Goal: Complete application form: Complete application form

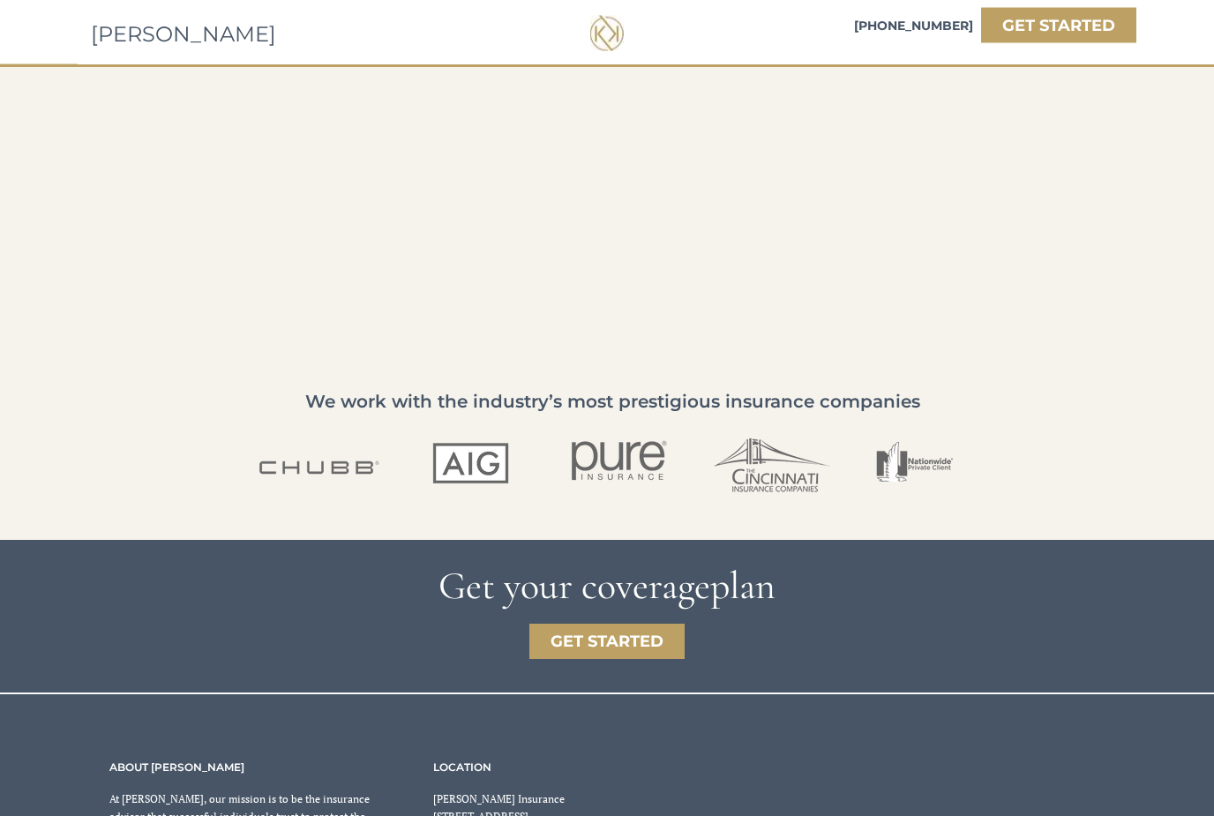
scroll to position [2816, 0]
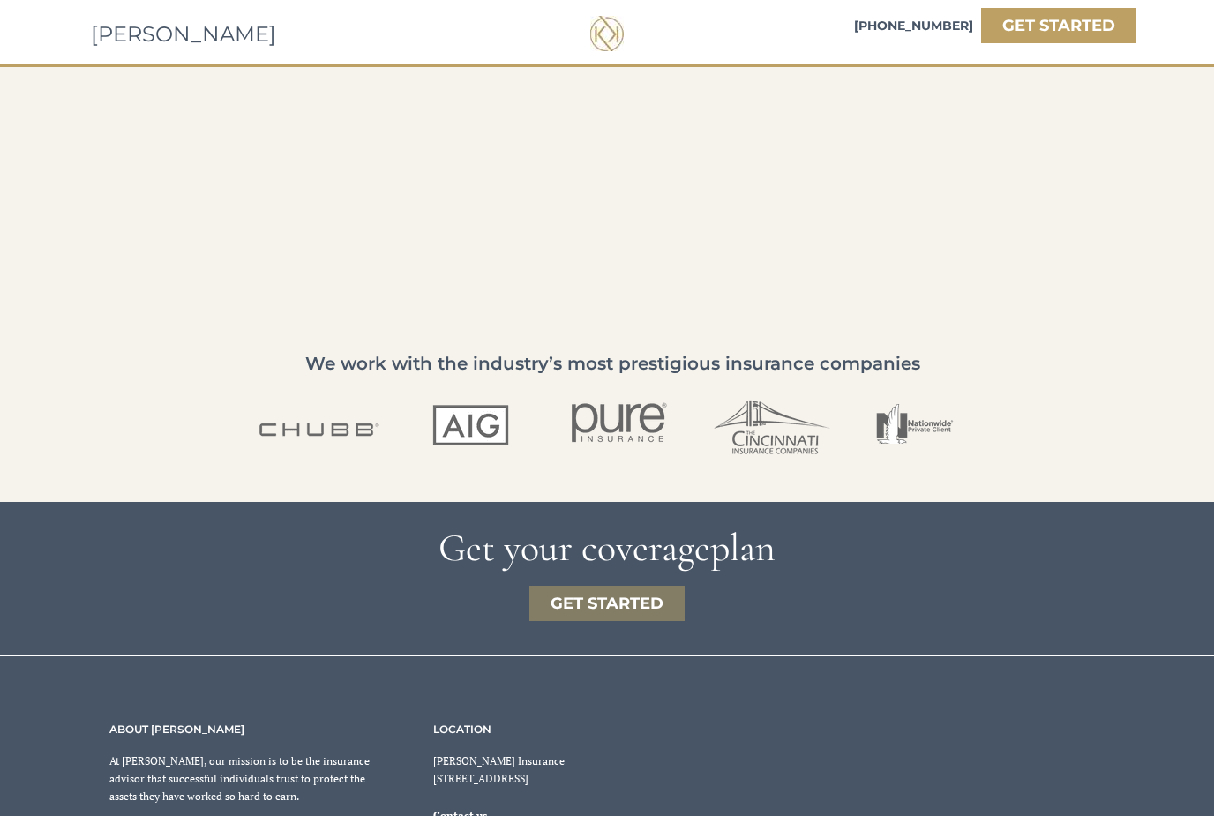
click at [620, 612] on strong "GET STARTED" at bounding box center [607, 603] width 113 height 19
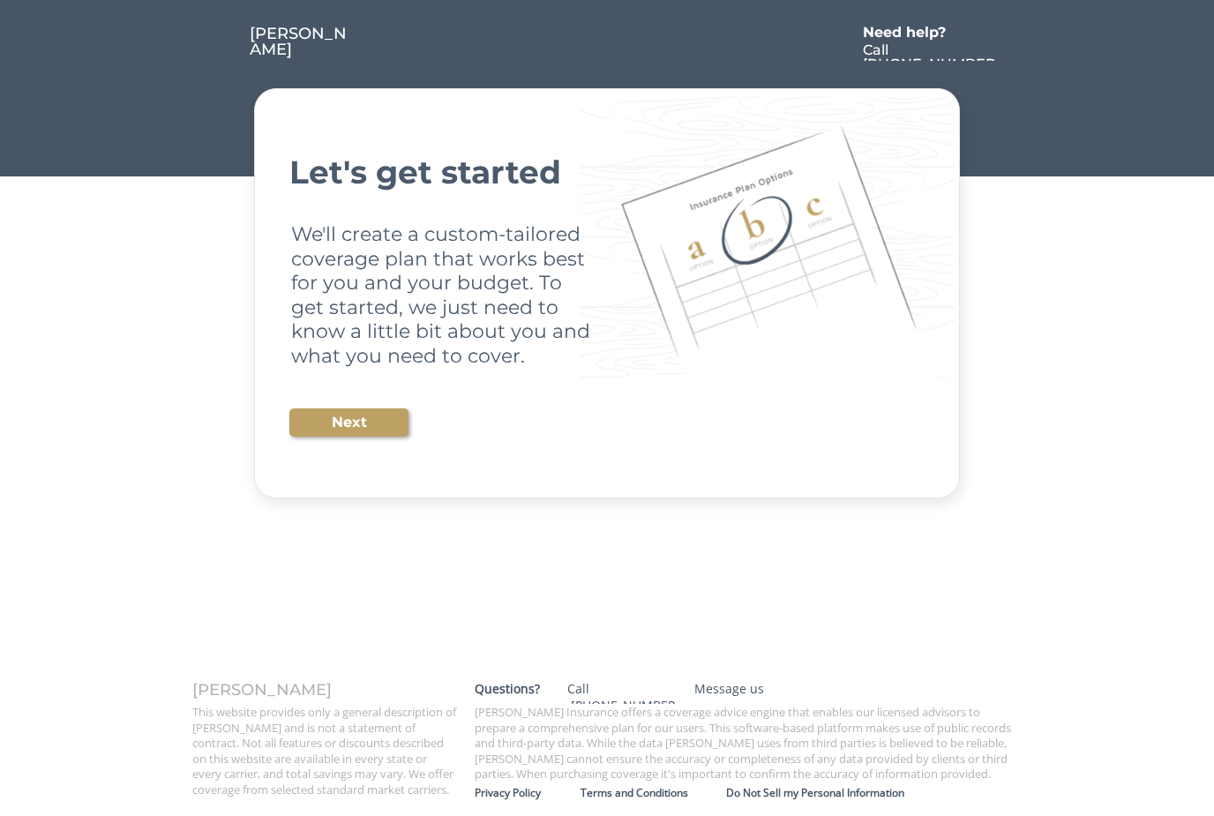
click at [367, 423] on button "Next" at bounding box center [348, 423] width 119 height 28
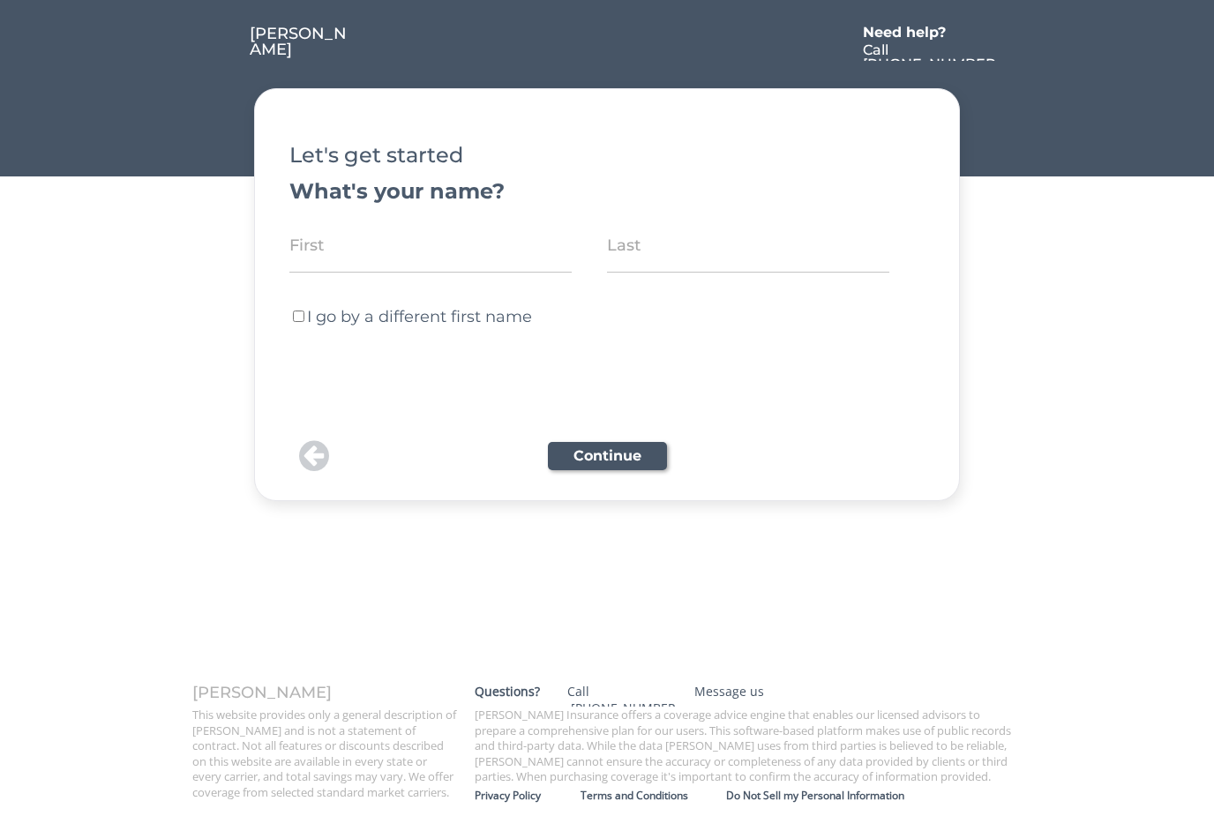
type input "[PERSON_NAME]"
click at [605, 449] on button "Continue" at bounding box center [607, 456] width 119 height 28
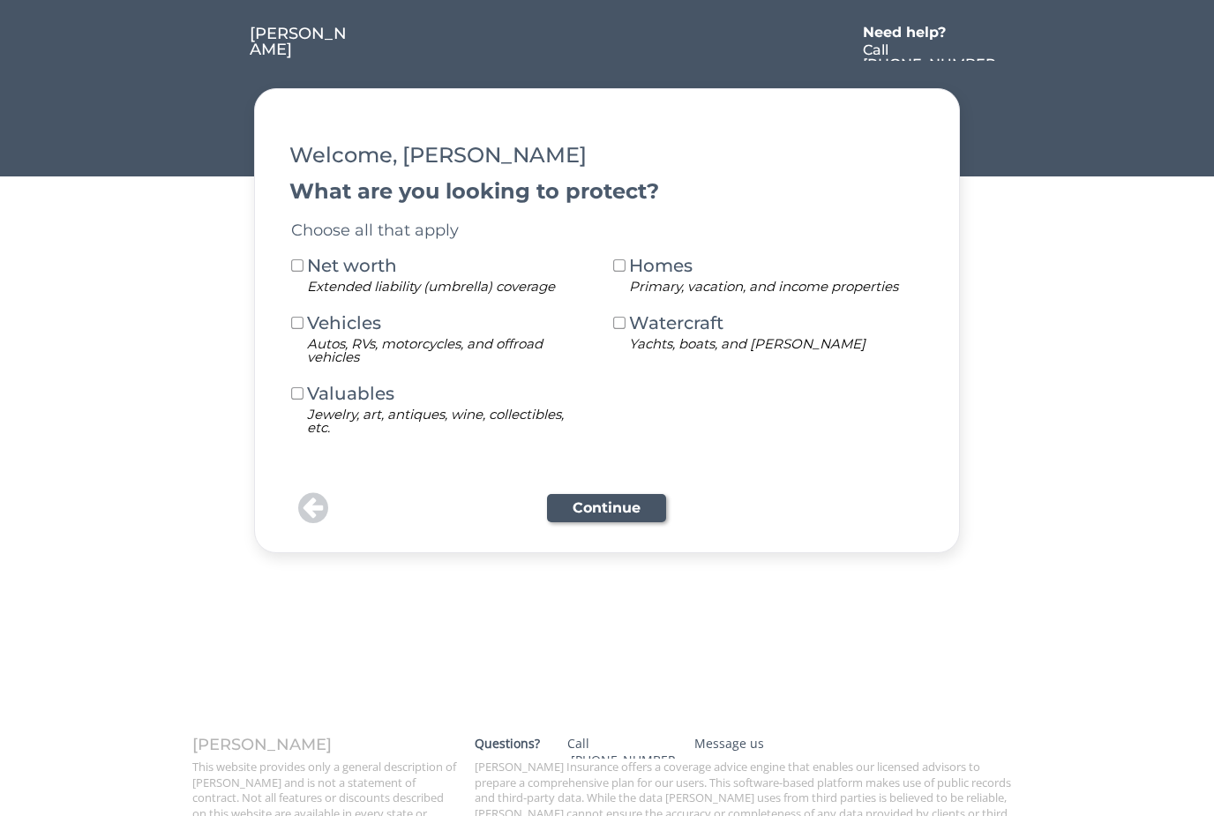
click at [624, 263] on button at bounding box center [620, 267] width 16 height 16
click at [607, 508] on button "Continue" at bounding box center [606, 508] width 119 height 28
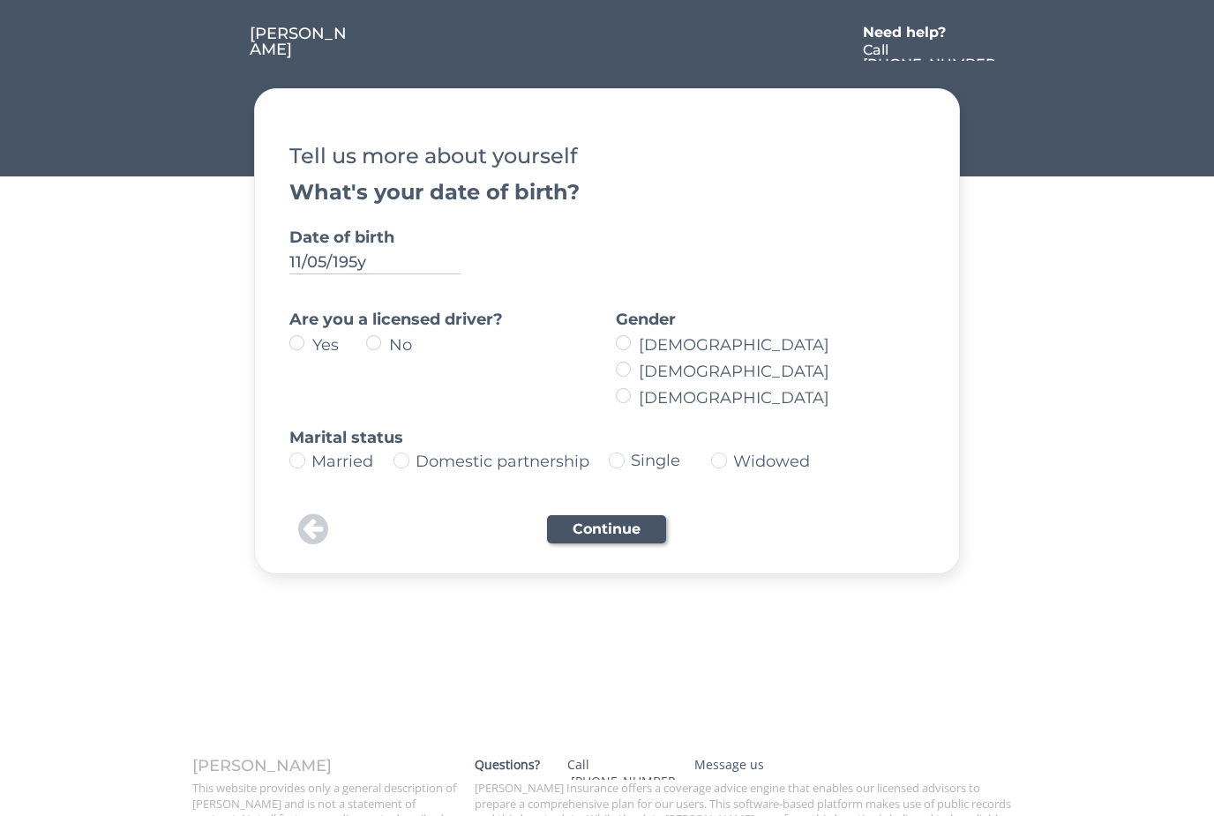
type input "11/05/1958"
click at [307, 347] on label "Yes" at bounding box center [336, 345] width 59 height 16
click at [288, 347] on input "Yes" at bounding box center [281, 342] width 11 height 11
radio input "true"
click at [634, 373] on label "Male" at bounding box center [775, 372] width 282 height 16
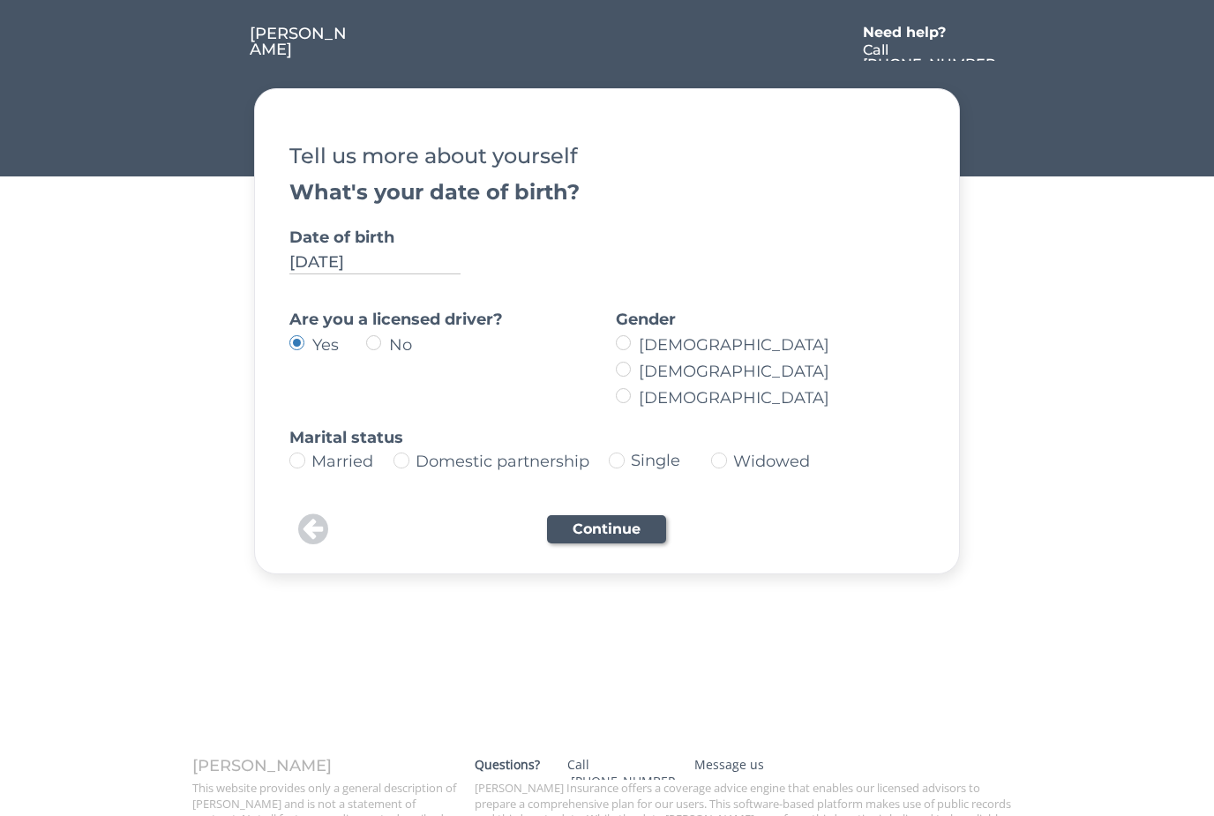
click at [614, 349] on input "Male" at bounding box center [608, 342] width 11 height 11
radio input "true"
click at [299, 465] on img at bounding box center [297, 461] width 16 height 16
type input "Married"
click at [304, 455] on img at bounding box center [297, 461] width 16 height 16
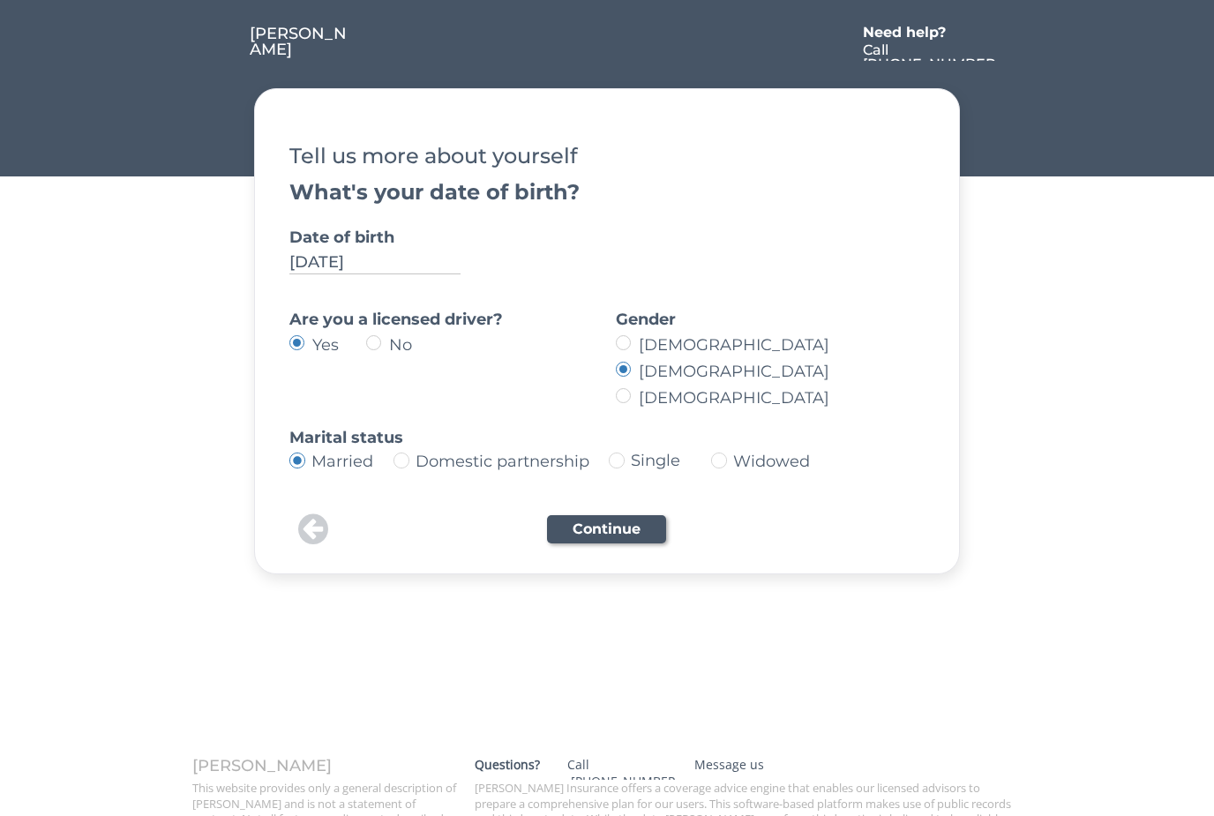
click at [612, 540] on button "Continue" at bounding box center [606, 529] width 119 height 28
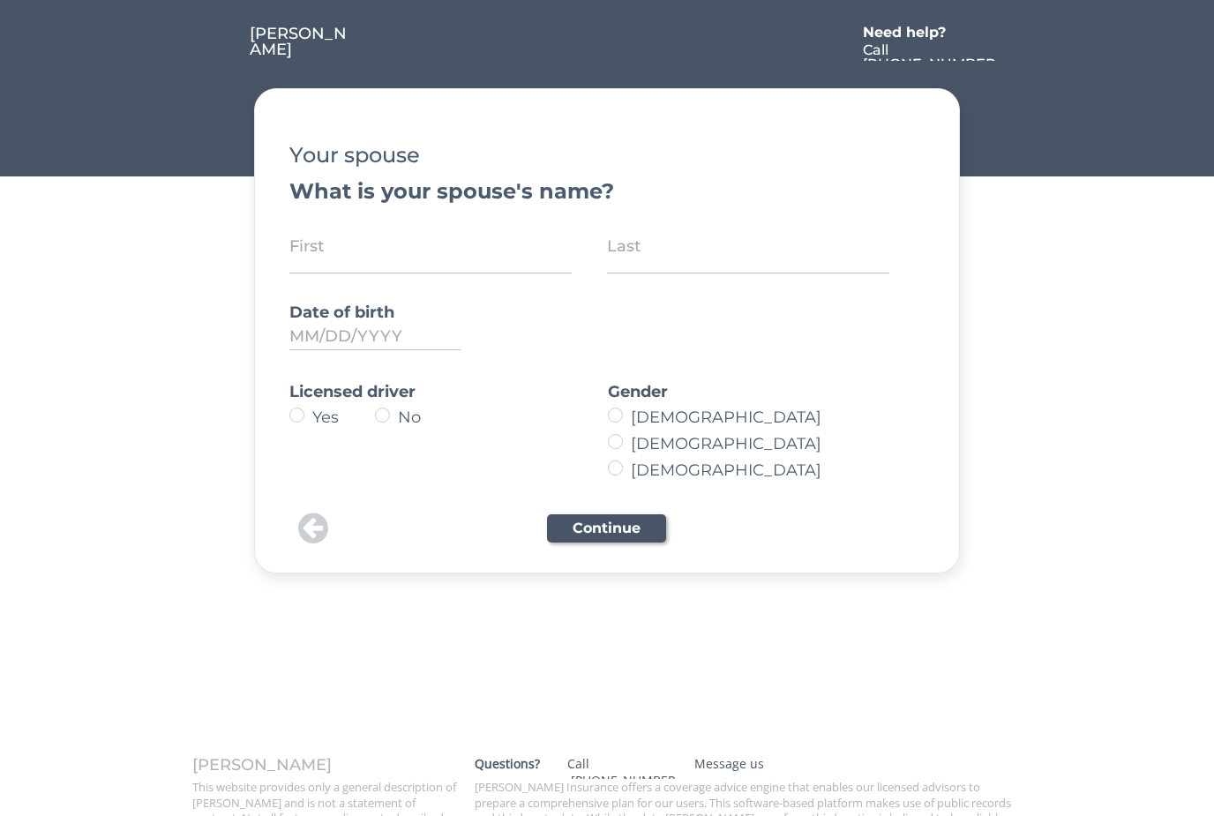
click at [464, 251] on input "input" at bounding box center [430, 246] width 282 height 55
type input "Susan"
click at [724, 252] on input "input" at bounding box center [748, 246] width 282 height 55
type input "Schoedinger"
type input "02/12/1949"
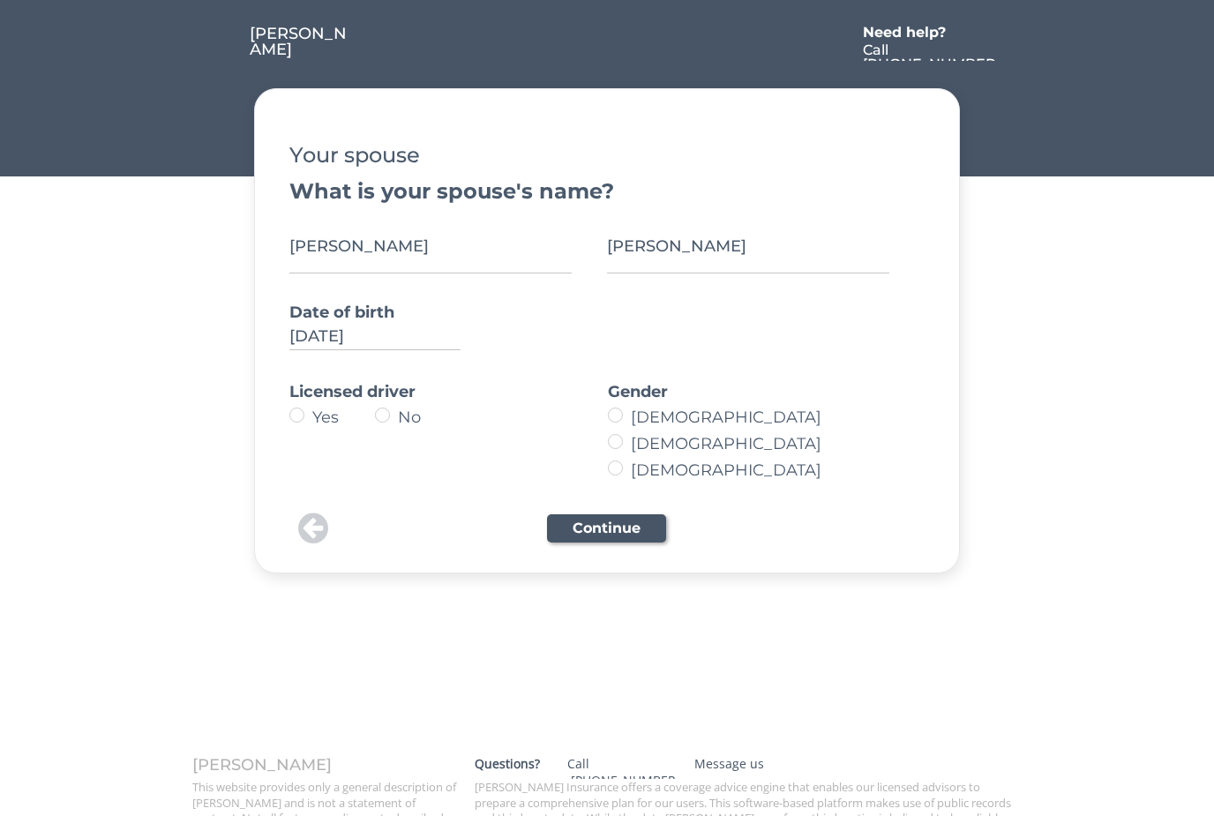
click at [307, 412] on label "Yes" at bounding box center [341, 417] width 68 height 16
click at [288, 412] on input "Yes" at bounding box center [281, 414] width 11 height 11
radio input "true"
click at [626, 416] on label "Female" at bounding box center [759, 417] width 267 height 16
click at [606, 416] on input "Female" at bounding box center [600, 414] width 11 height 11
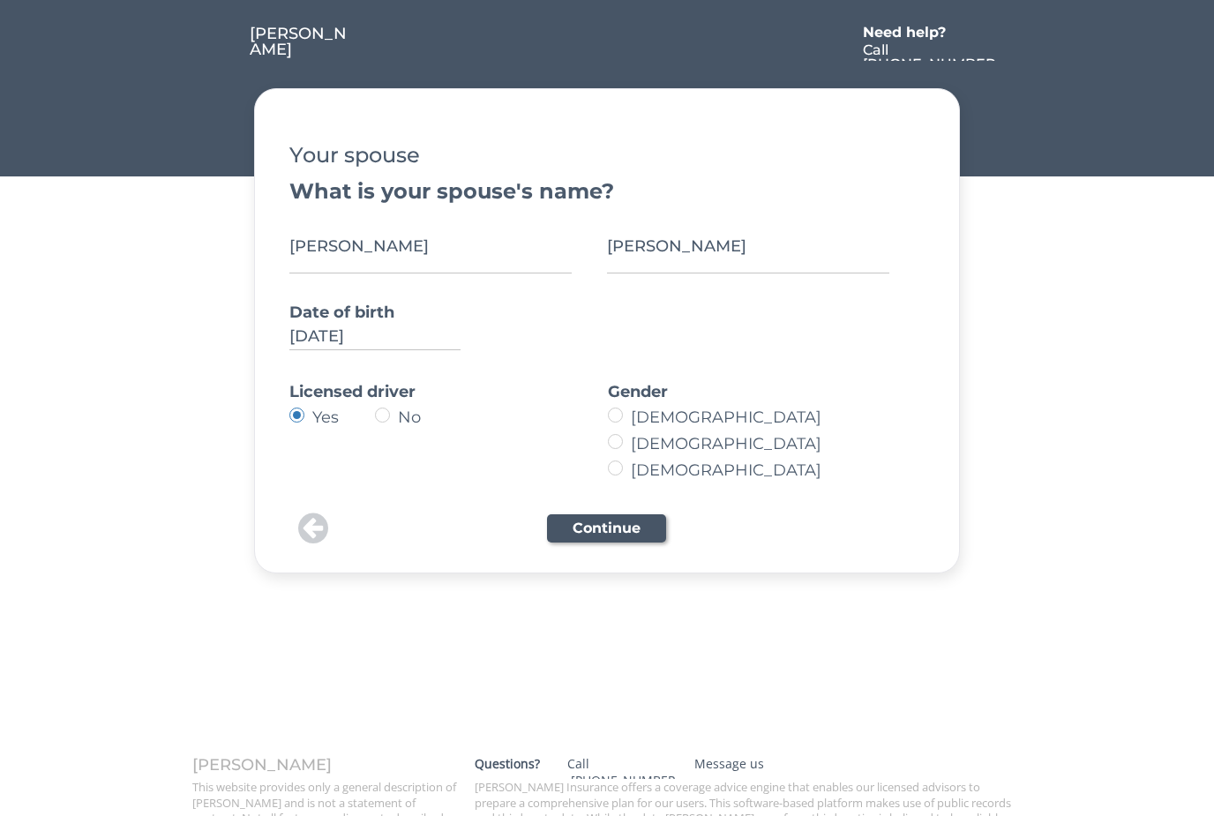
radio input "true"
click at [627, 534] on button "Continue" at bounding box center [606, 528] width 119 height 28
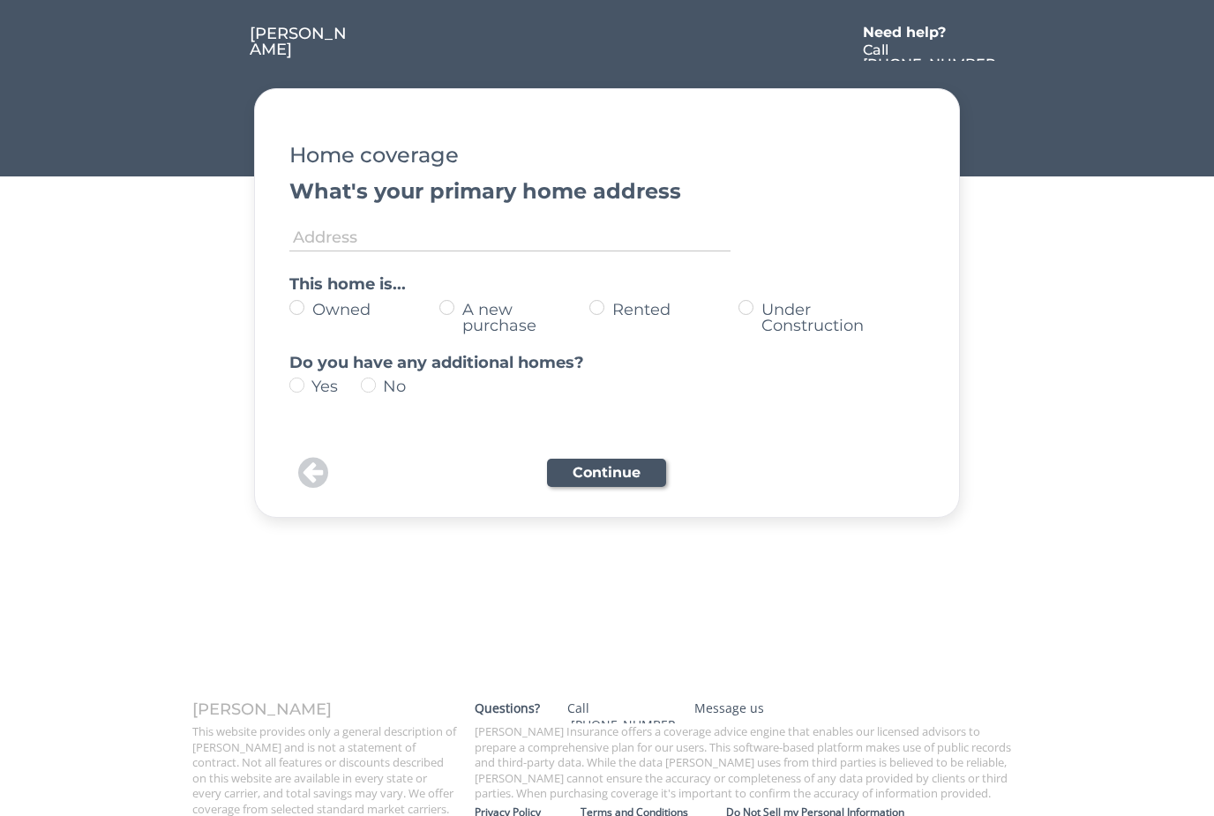
click at [461, 243] on input "input" at bounding box center [509, 233] width 441 height 35
click at [637, 236] on input "input" at bounding box center [509, 233] width 441 height 35
type input "2612 Castle Butte Dr, Castle Rock, CO 80109, USA"
click at [307, 309] on label "Owned" at bounding box center [373, 310] width 132 height 16
click at [288, 309] on input "Owned" at bounding box center [281, 307] width 11 height 11
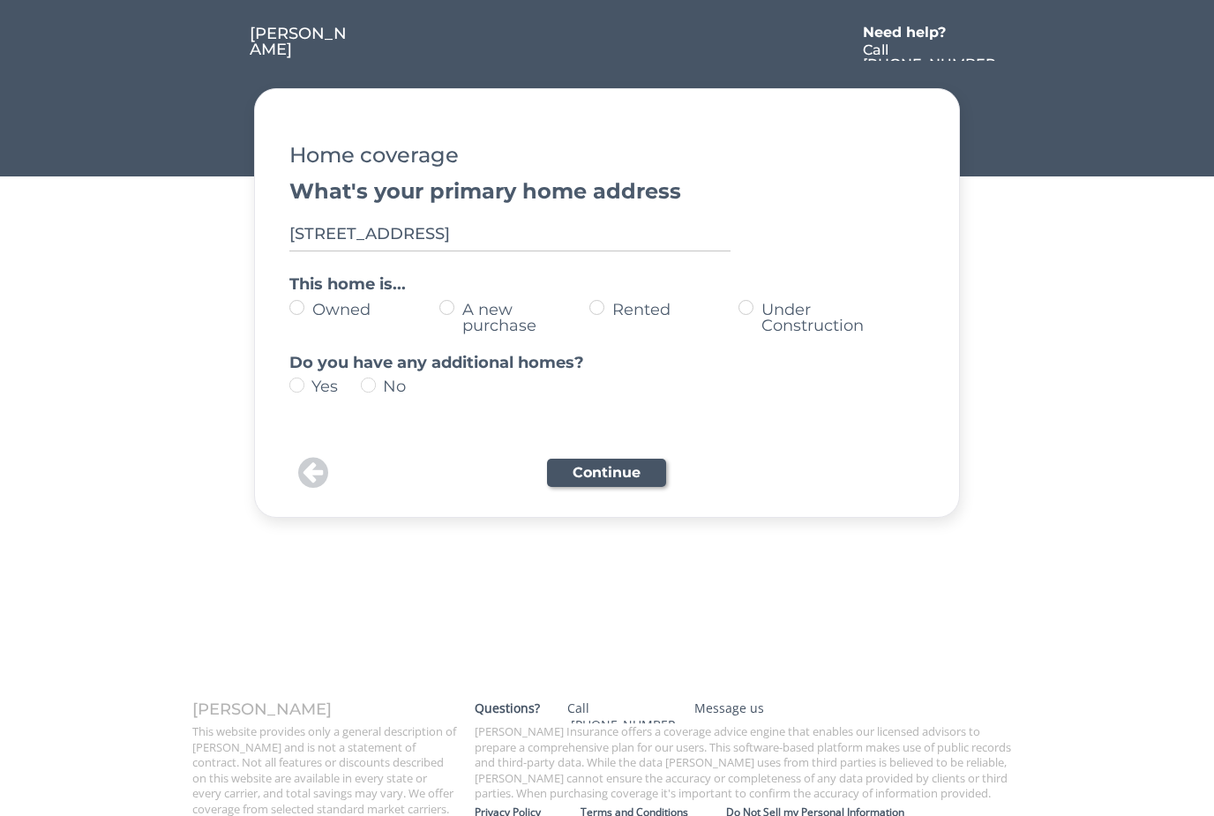
radio input "true"
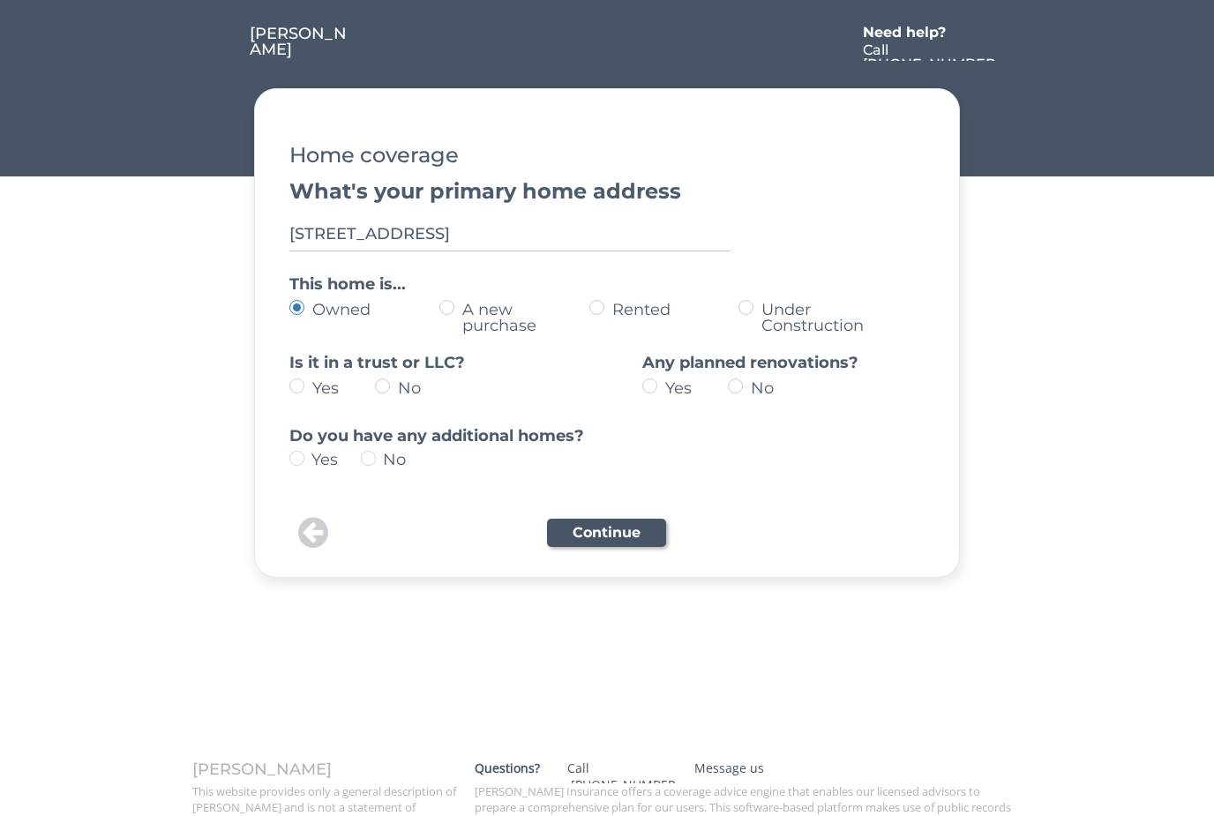
click at [307, 393] on label "Yes" at bounding box center [341, 388] width 68 height 16
click at [288, 392] on input "Yes" at bounding box center [281, 385] width 11 height 11
radio input "true"
click at [750, 387] on label "No" at bounding box center [780, 388] width 68 height 16
click at [641, 387] on input "No" at bounding box center [634, 385] width 11 height 11
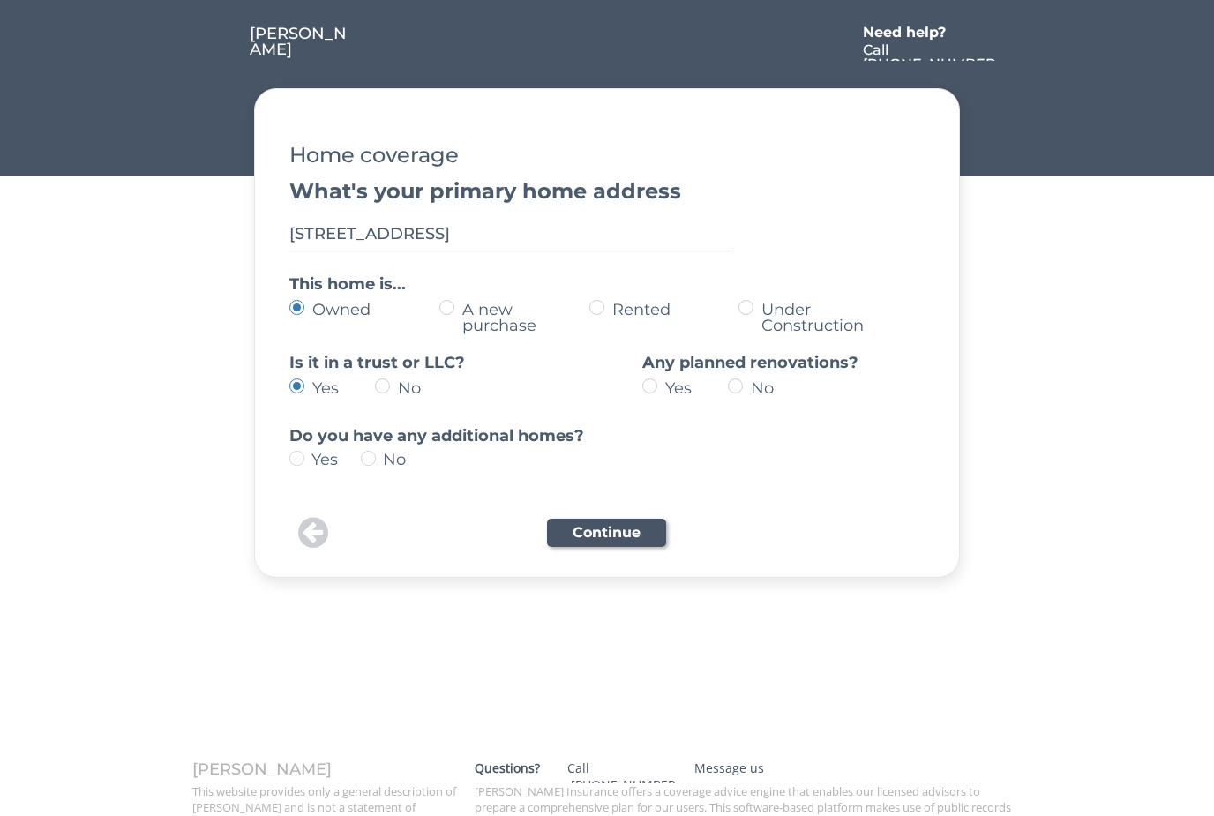
radio input "true"
click at [299, 465] on img at bounding box center [296, 458] width 15 height 15
type input "yes"
click at [614, 535] on button "Continue" at bounding box center [606, 533] width 119 height 28
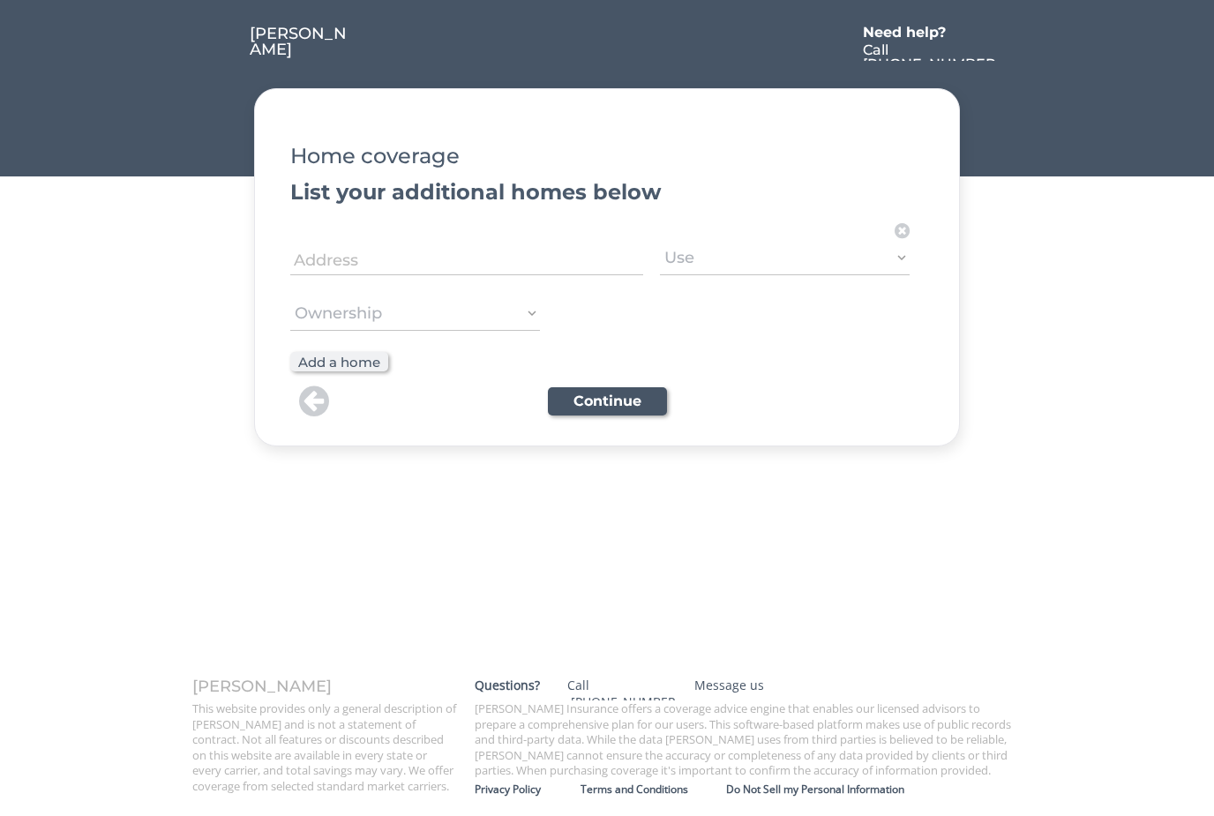
click at [379, 261] on input "input" at bounding box center [466, 257] width 353 height 35
click at [473, 259] on input "input" at bounding box center [466, 257] width 353 height 35
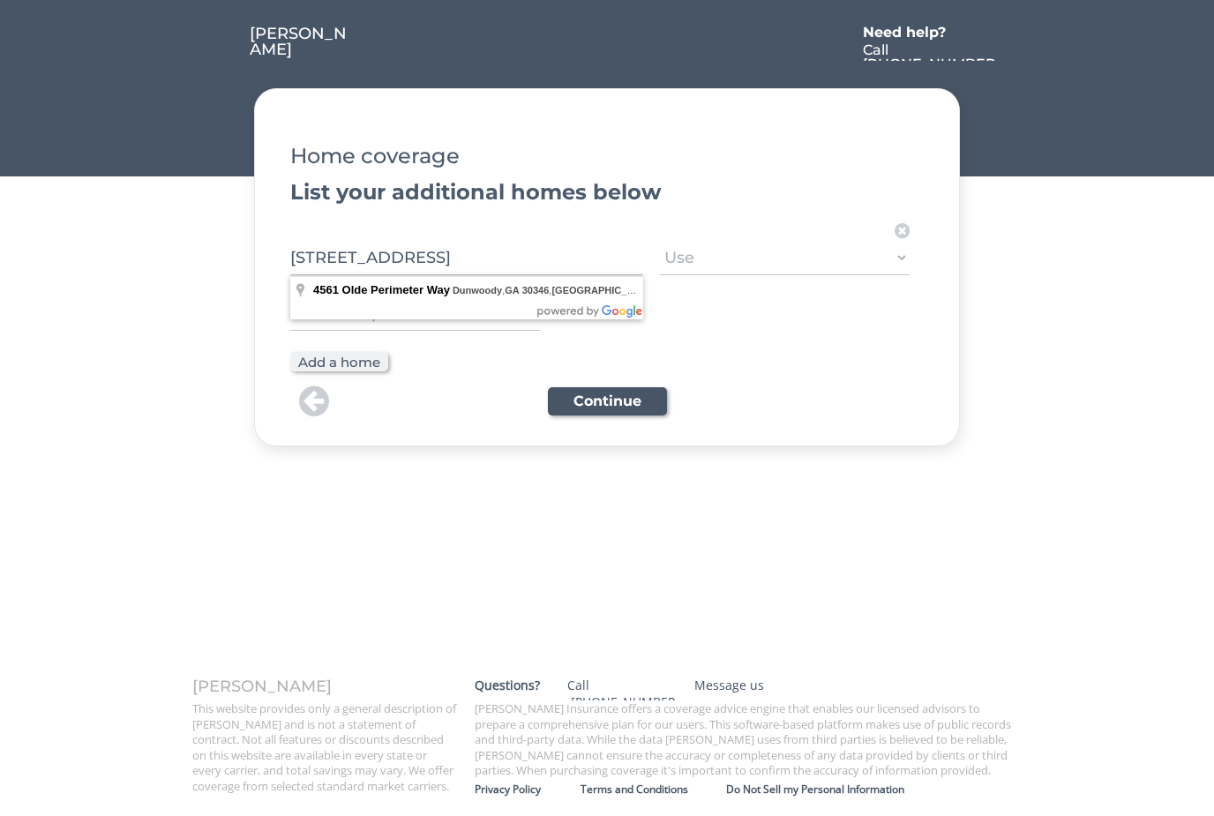
click at [850, 264] on select "Use Primary Secondary Rental Short term rental" at bounding box center [785, 257] width 250 height 35
click at [475, 263] on input "input" at bounding box center [466, 257] width 353 height 35
type input "4561 Olde Perimeter Way, Unit PH3, Dunwoody, GA 30346, USA"
click at [777, 335] on div "Address Required Use Primary Secondary Rental Short term rental Ownership Owned…" at bounding box center [601, 284] width 623 height 132
click at [806, 255] on select "Use Primary Secondary Rental Short term rental" at bounding box center [785, 257] width 250 height 35
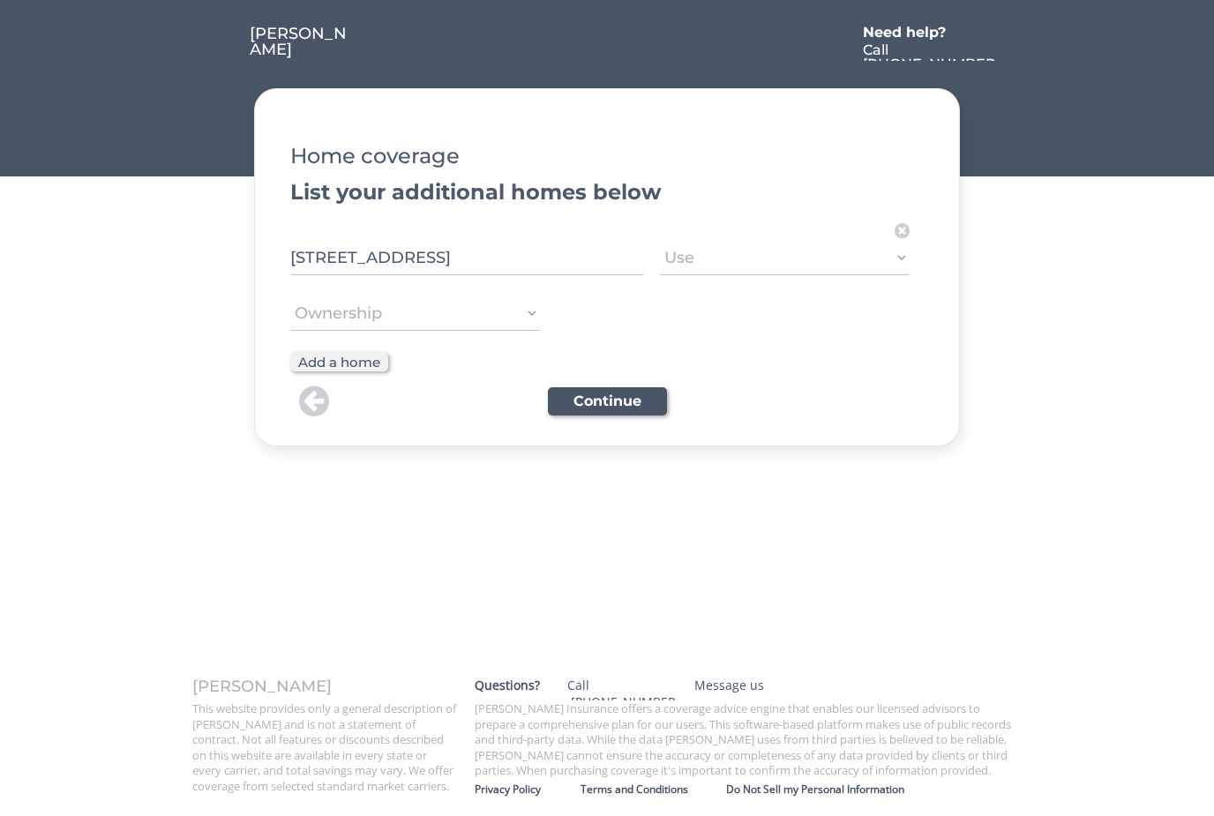
select select ""Secondary""
click at [511, 321] on select "Ownership Owned New purchase Rented Under renovation" at bounding box center [415, 313] width 250 height 35
select select ""Owned""
click at [613, 411] on button "Continue" at bounding box center [607, 401] width 119 height 28
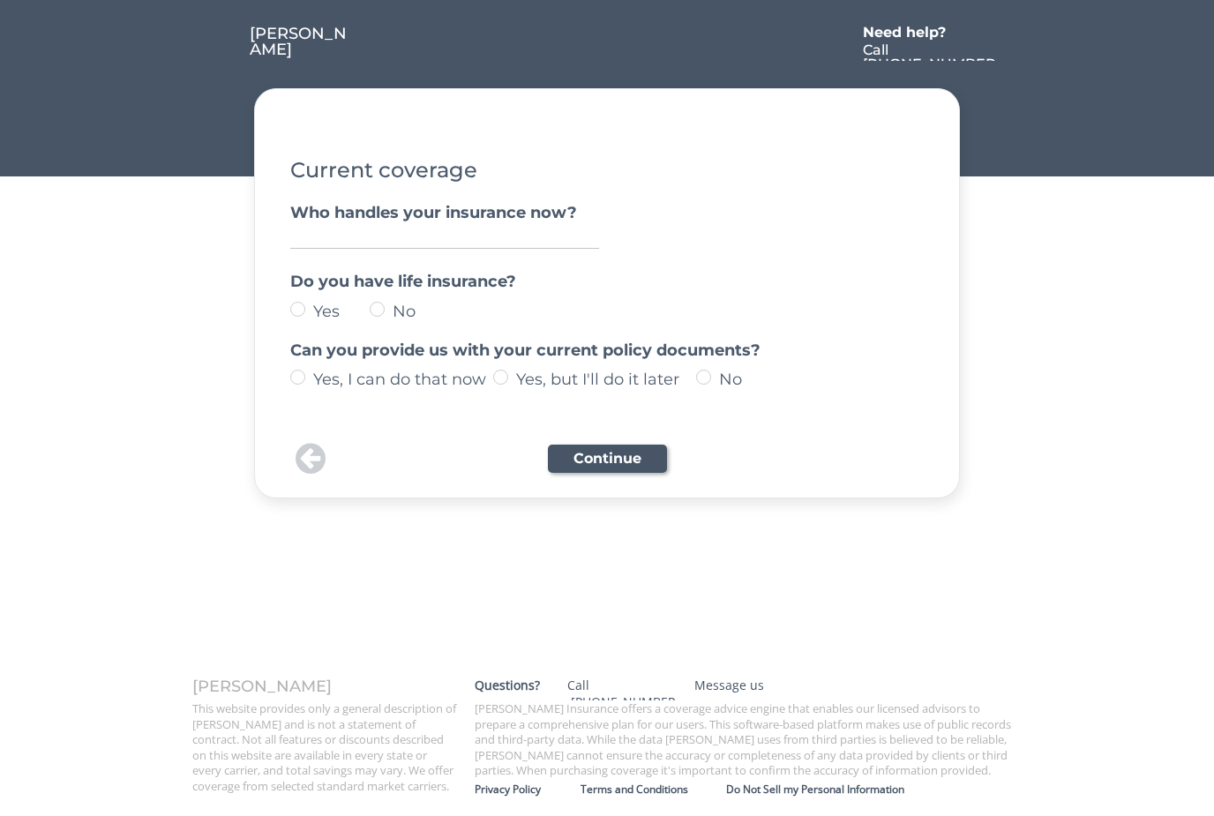
click at [409, 233] on input "input" at bounding box center [444, 237] width 309 height 24
type input "Berkley"
click at [387, 308] on label "No" at bounding box center [418, 312] width 62 height 16
click at [289, 308] on input "No" at bounding box center [282, 309] width 11 height 11
radio input "true"
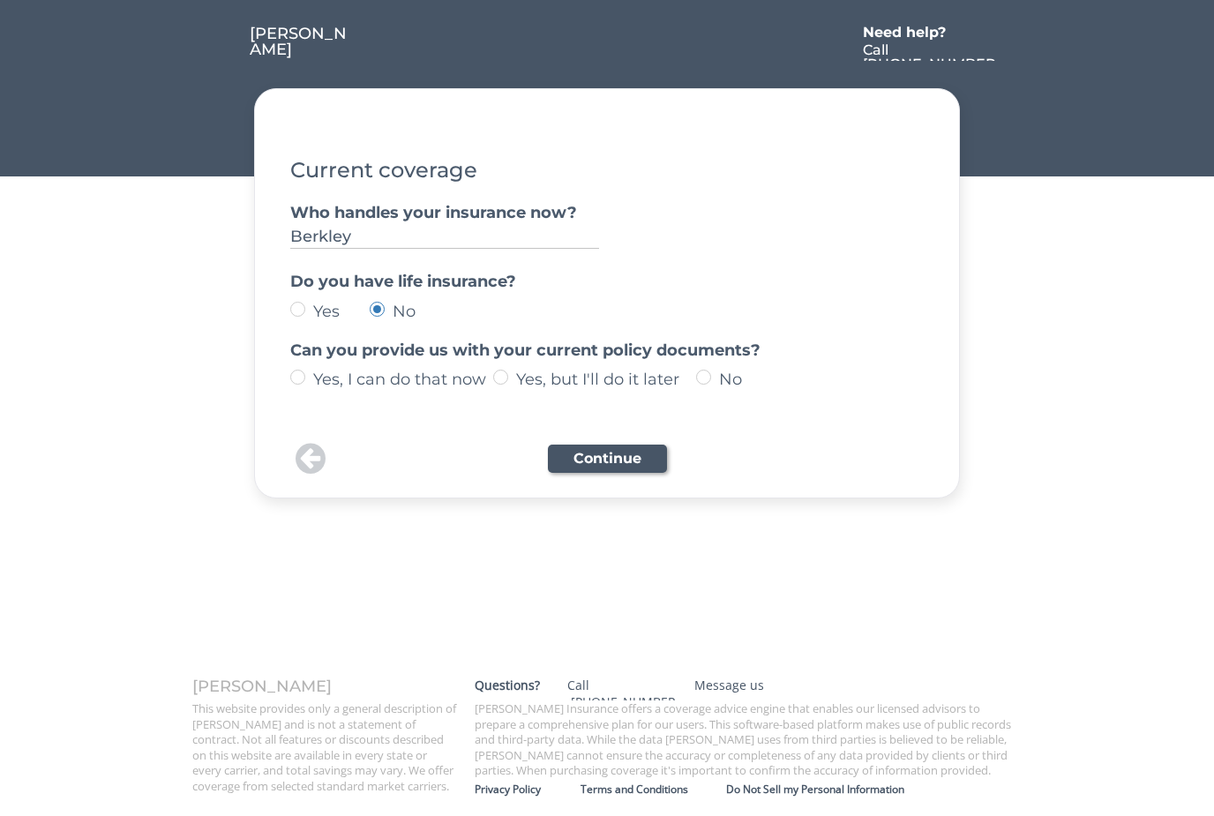
click at [308, 379] on label "Yes, I can do that now" at bounding box center [400, 379] width 185 height 16
click at [289, 379] on input "Yes, I can do that now" at bounding box center [282, 376] width 11 height 11
radio input "true"
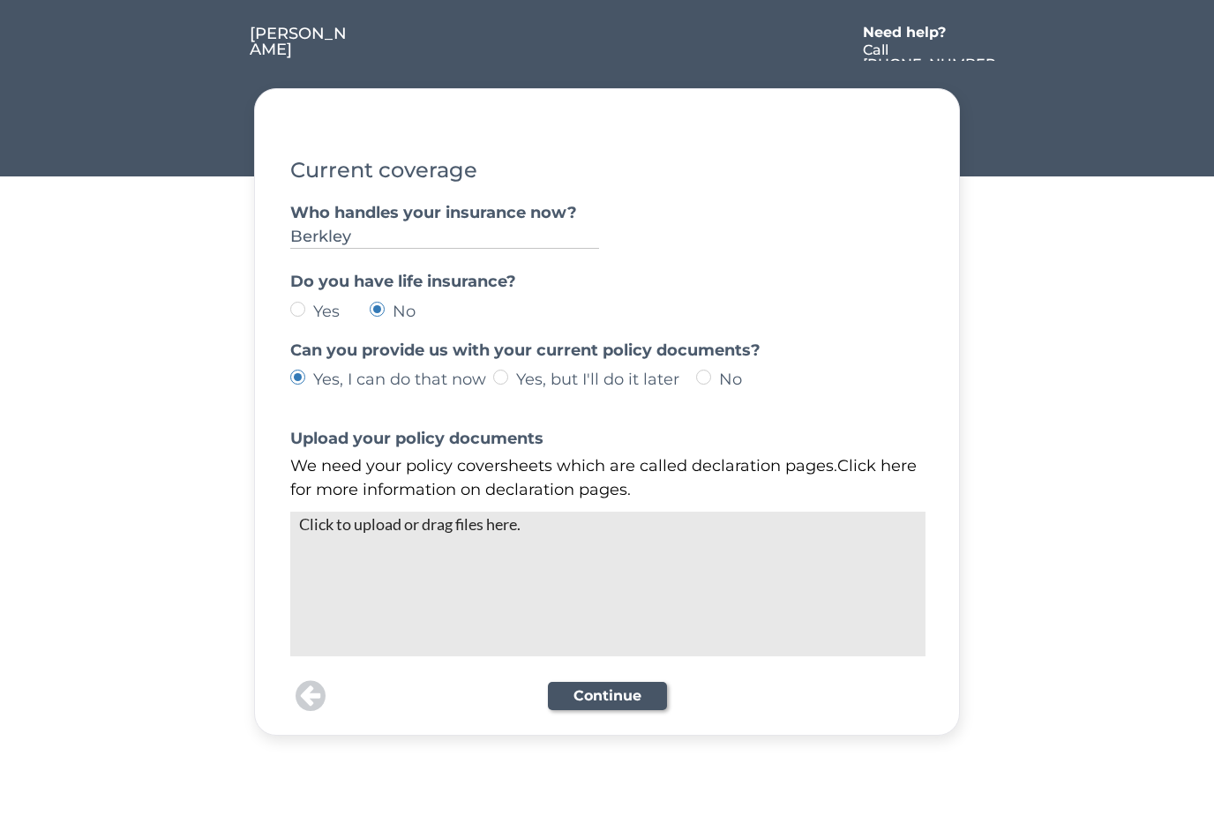
click at [608, 556] on div "Click to upload or drag files here." at bounding box center [607, 583] width 635 height 143
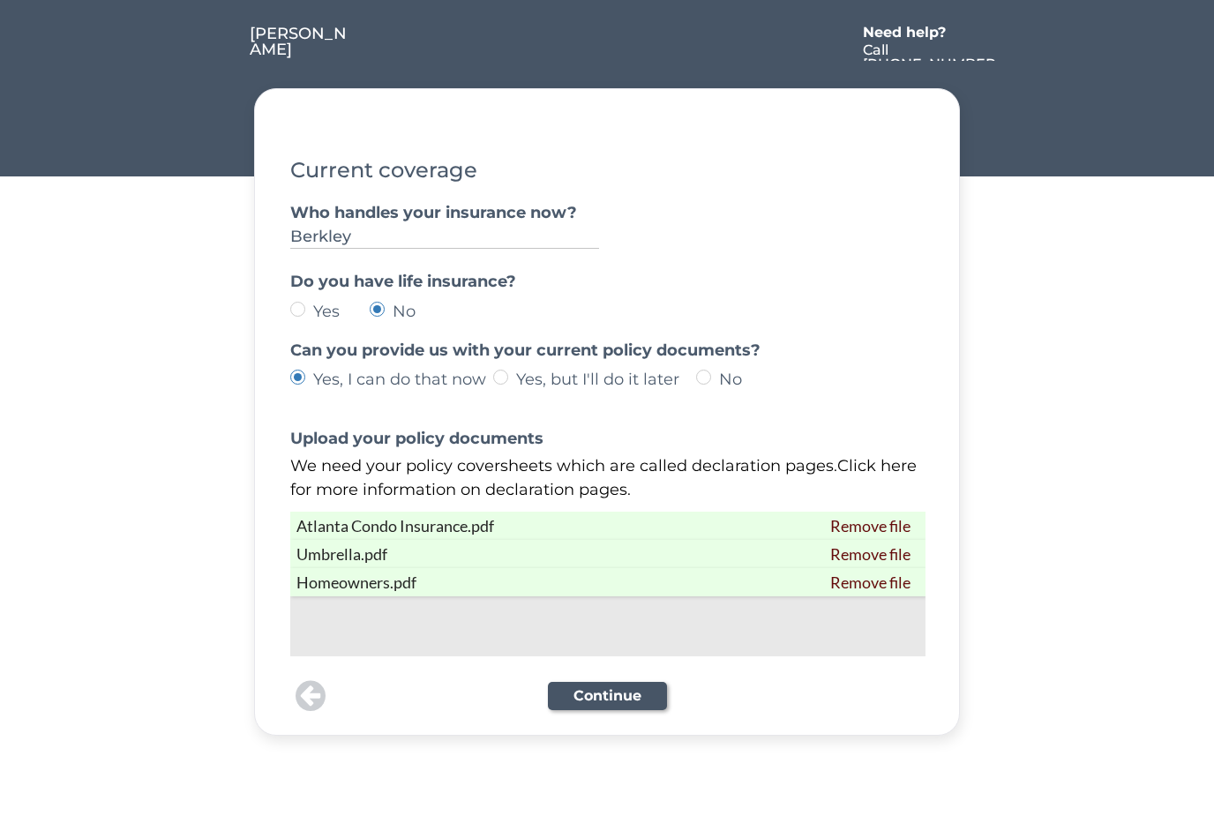
click at [619, 702] on button "Continue" at bounding box center [607, 696] width 119 height 28
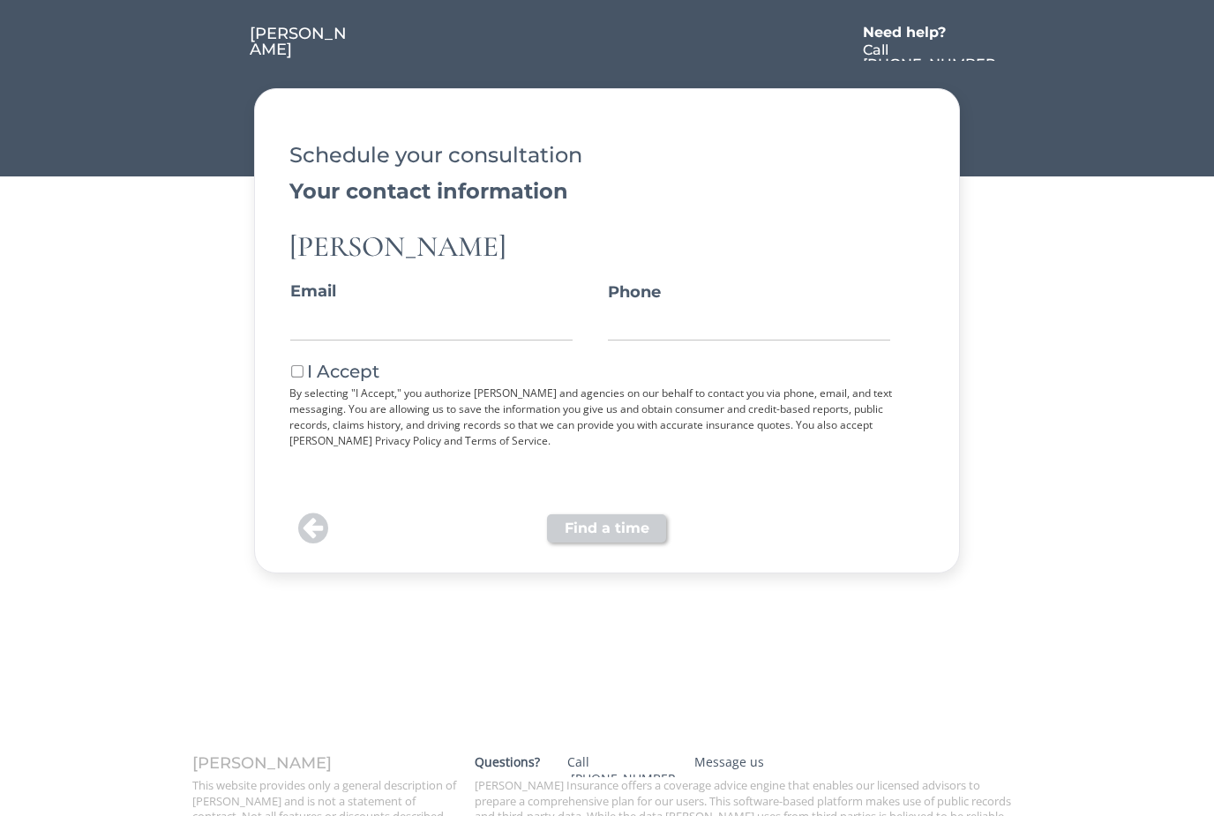
click at [371, 327] on input "email" at bounding box center [431, 321] width 282 height 39
type input "jsch"
type input "jschoedinger@me.com"
type input "(303) 319-6807"
click at [300, 369] on button at bounding box center [297, 372] width 16 height 16
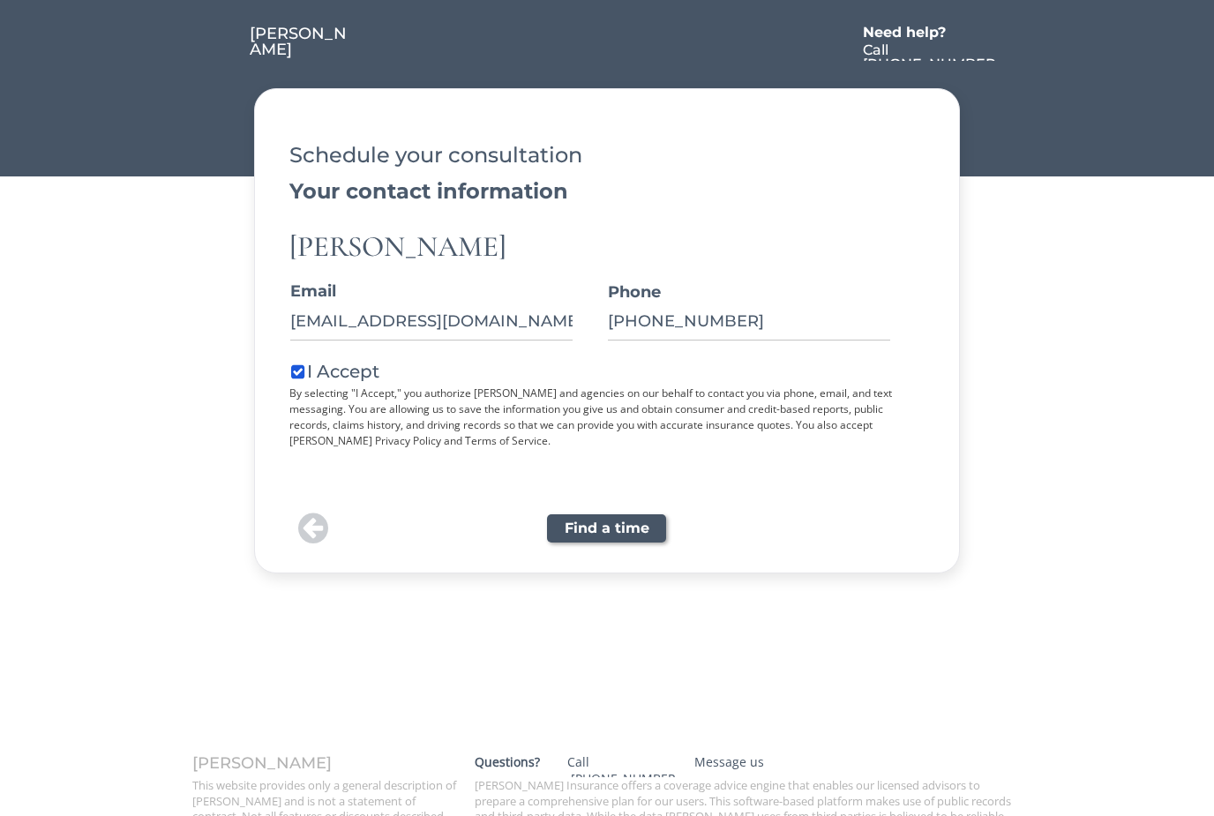
click at [621, 536] on button "Find a time" at bounding box center [606, 528] width 119 height 28
click at [619, 537] on button "Find a time" at bounding box center [606, 528] width 119 height 28
click at [305, 524] on button at bounding box center [313, 528] width 40 height 35
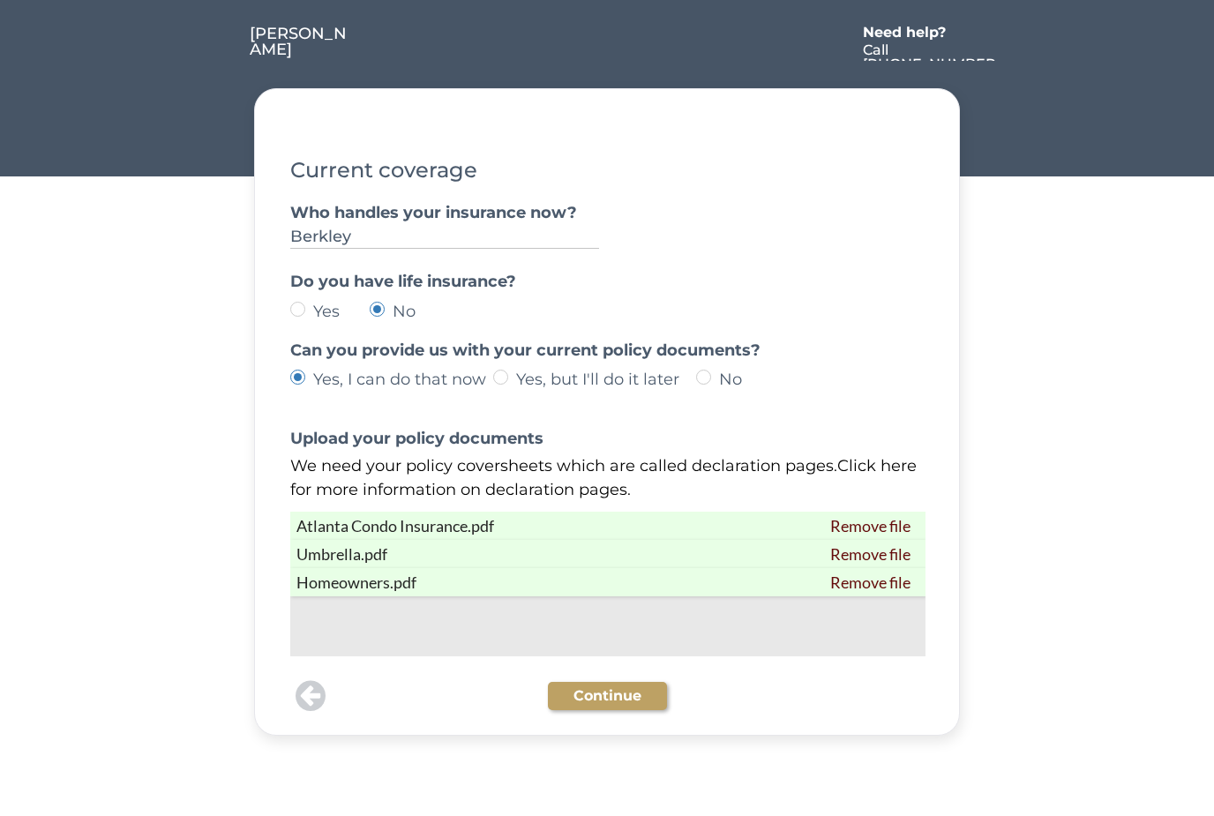
click at [622, 700] on button "Continue" at bounding box center [607, 696] width 119 height 28
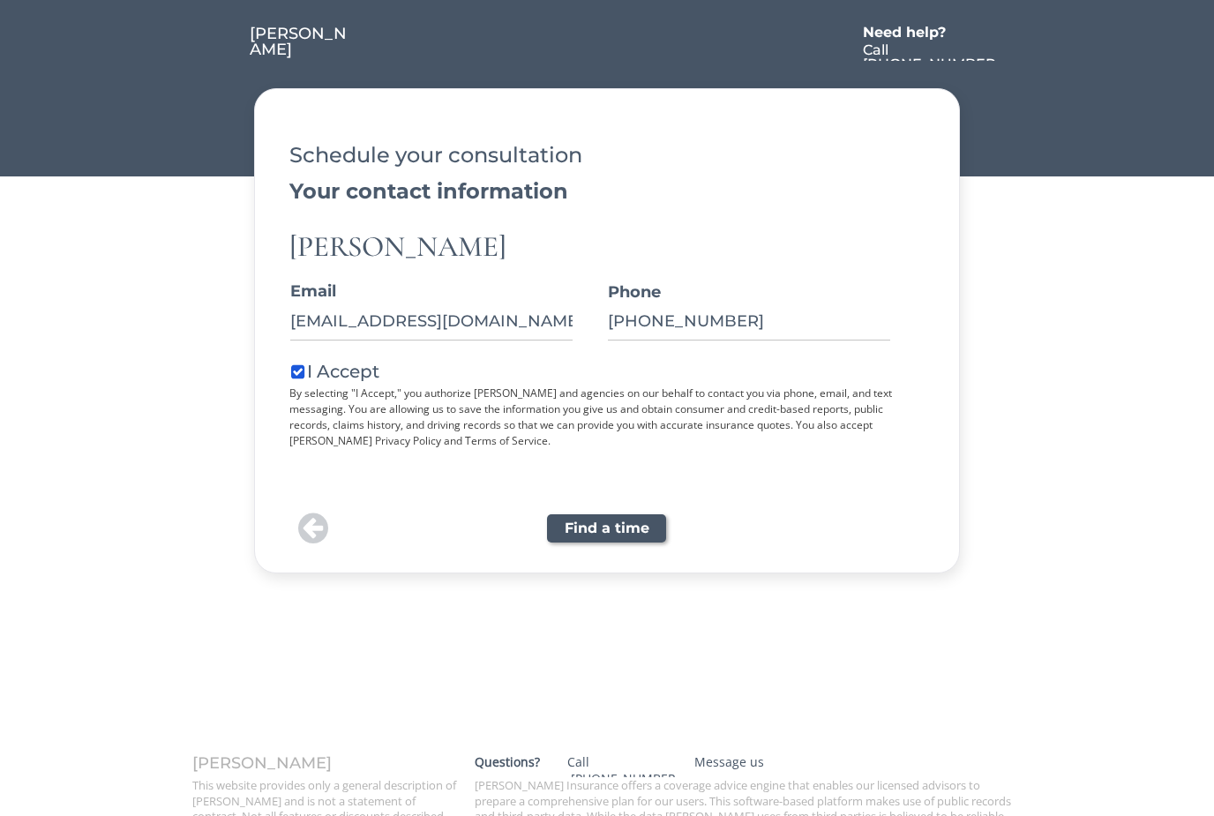
click at [636, 507] on div "Find a time" at bounding box center [606, 528] width 635 height 45
click at [617, 526] on button "Find a time" at bounding box center [606, 528] width 119 height 28
click at [759, 766] on div "Message us" at bounding box center [748, 762] width 109 height 17
click at [960, 47] on div "Call 844-885-1600" at bounding box center [931, 64] width 136 height 42
click at [897, 49] on div "Call 844-885-1600" at bounding box center [931, 64] width 136 height 42
